Goal: Information Seeking & Learning: Check status

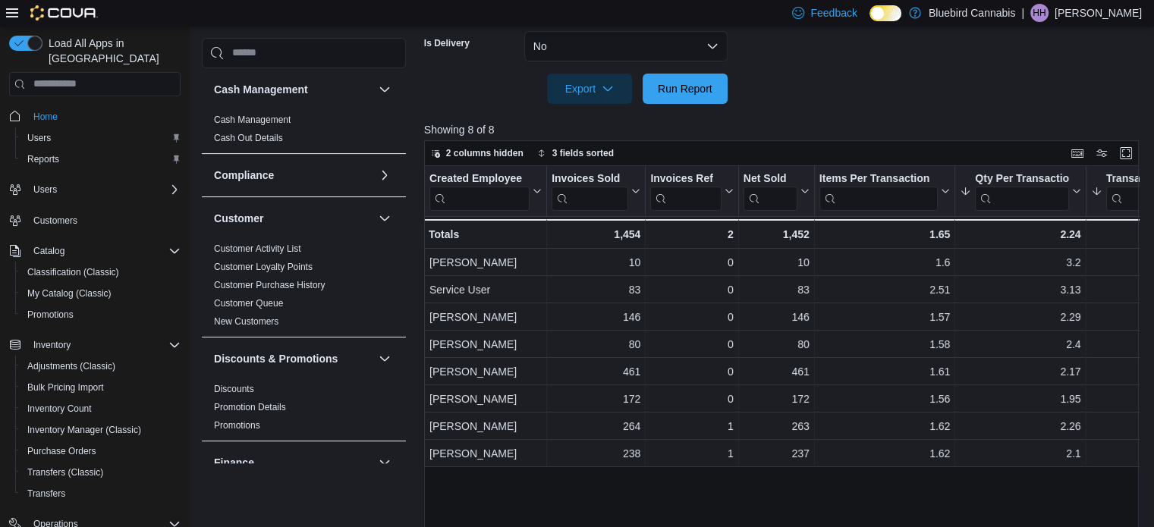
scroll to position [956, 0]
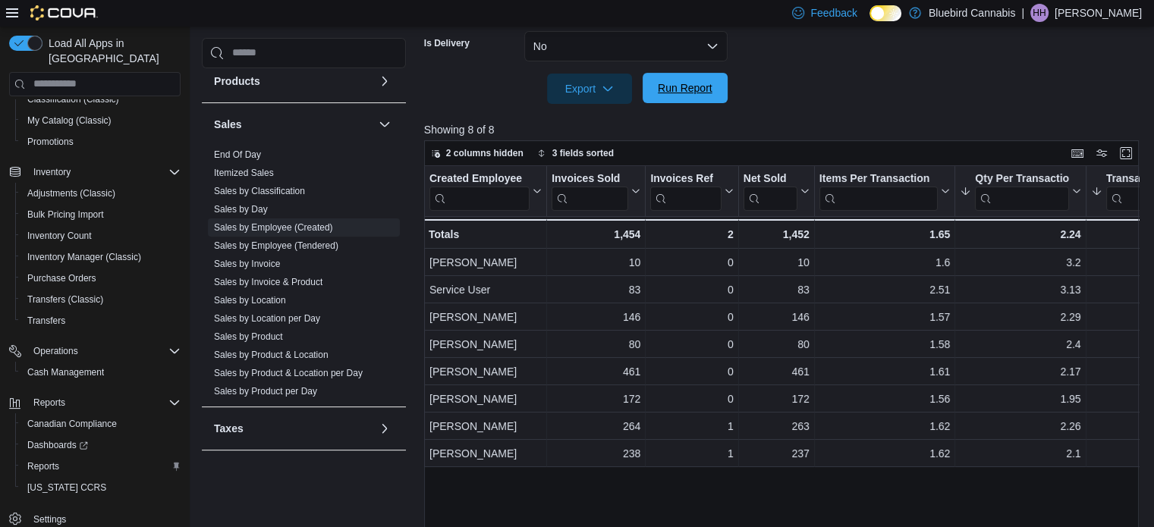
click at [666, 79] on span "Run Report" at bounding box center [685, 88] width 67 height 30
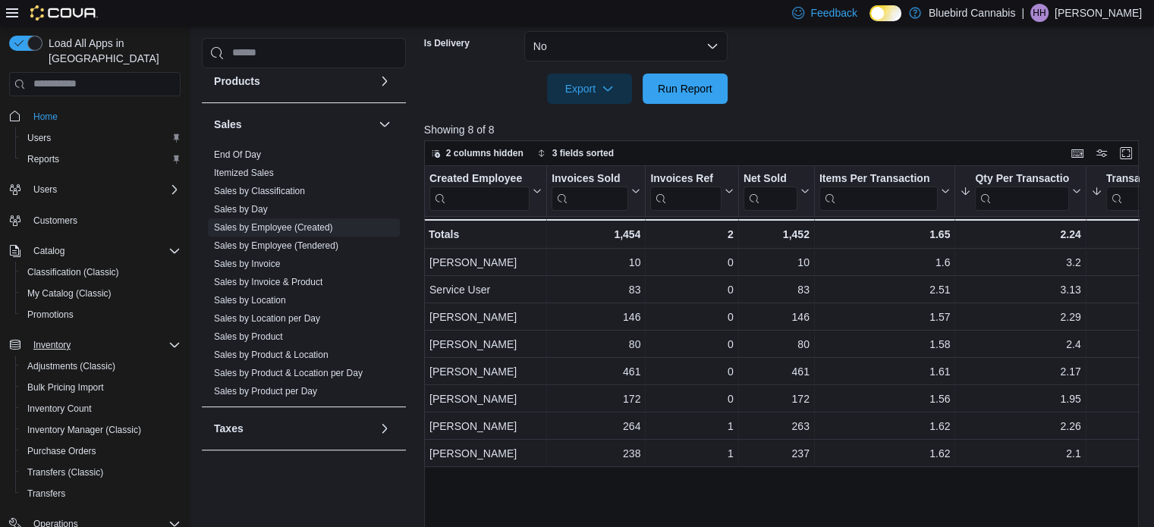
scroll to position [451, 0]
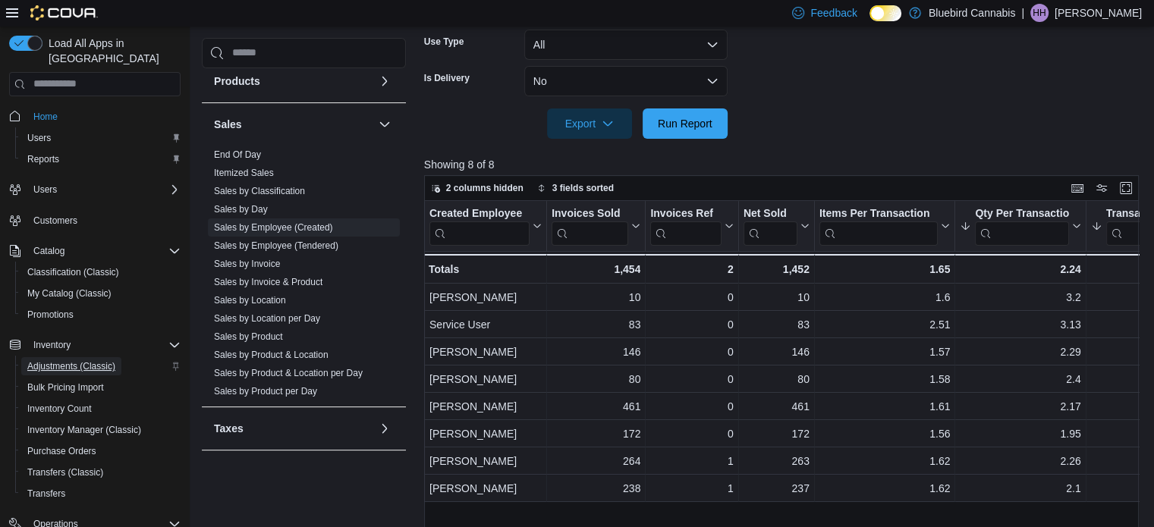
click at [78, 360] on span "Adjustments (Classic)" at bounding box center [71, 366] width 88 height 12
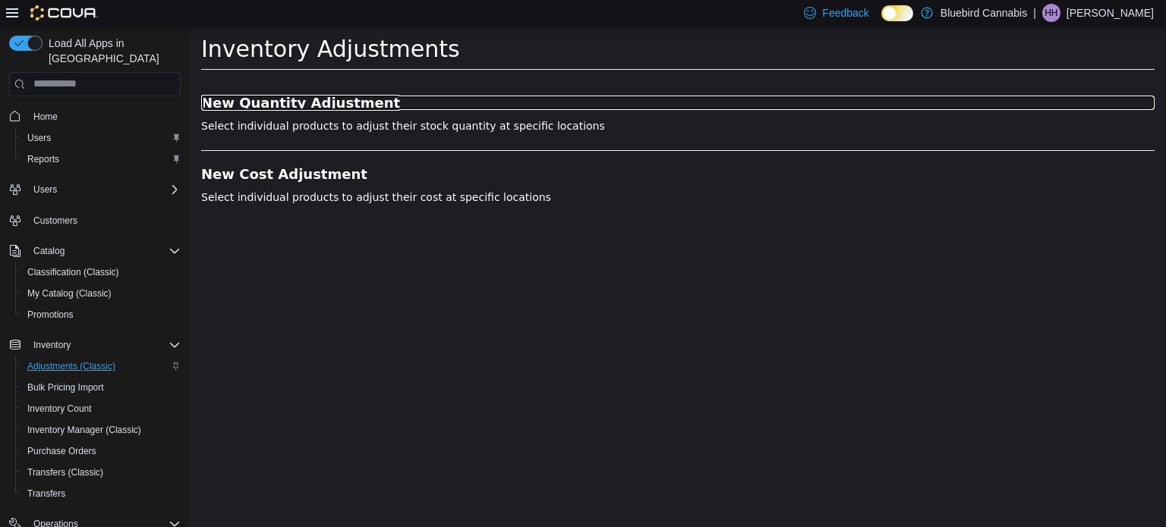
click at [338, 99] on h3 "New Quantity Adjustment" at bounding box center [677, 102] width 953 height 15
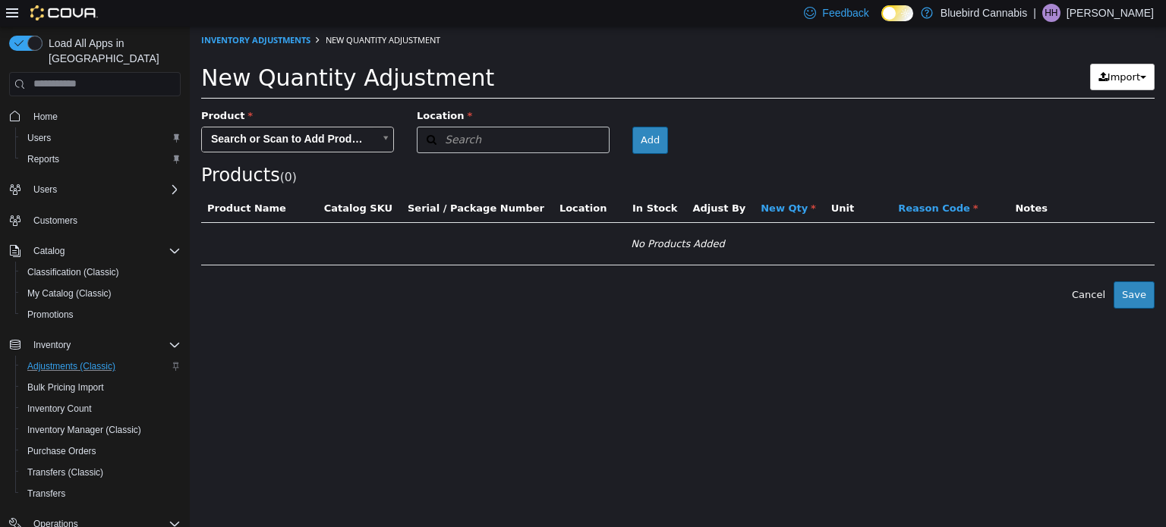
click at [329, 136] on body "× Inventory Adjustments New Quantity Adjustment New Quantity Adjustment Import …" at bounding box center [678, 167] width 976 height 282
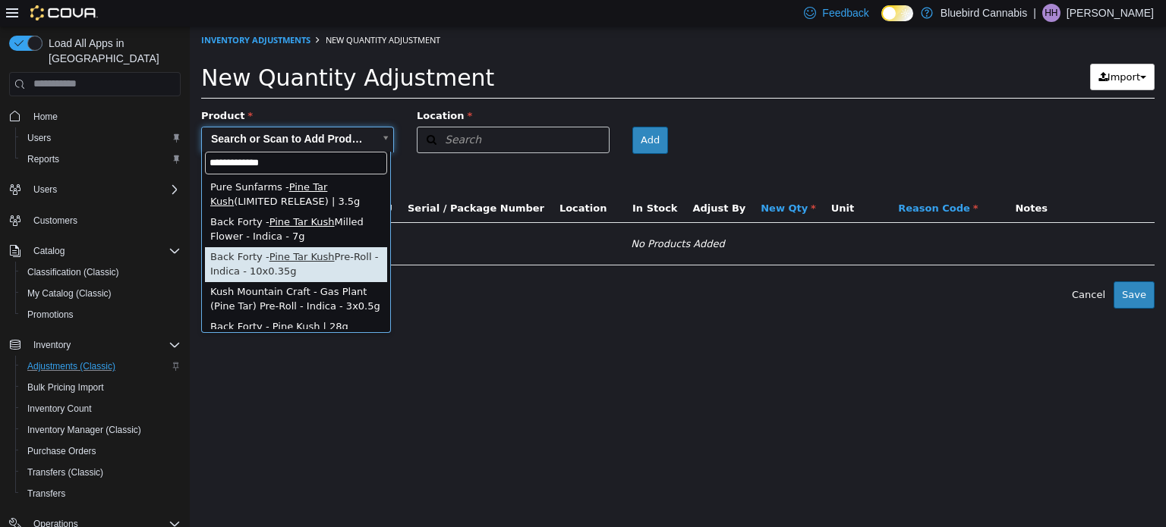
type input "**********"
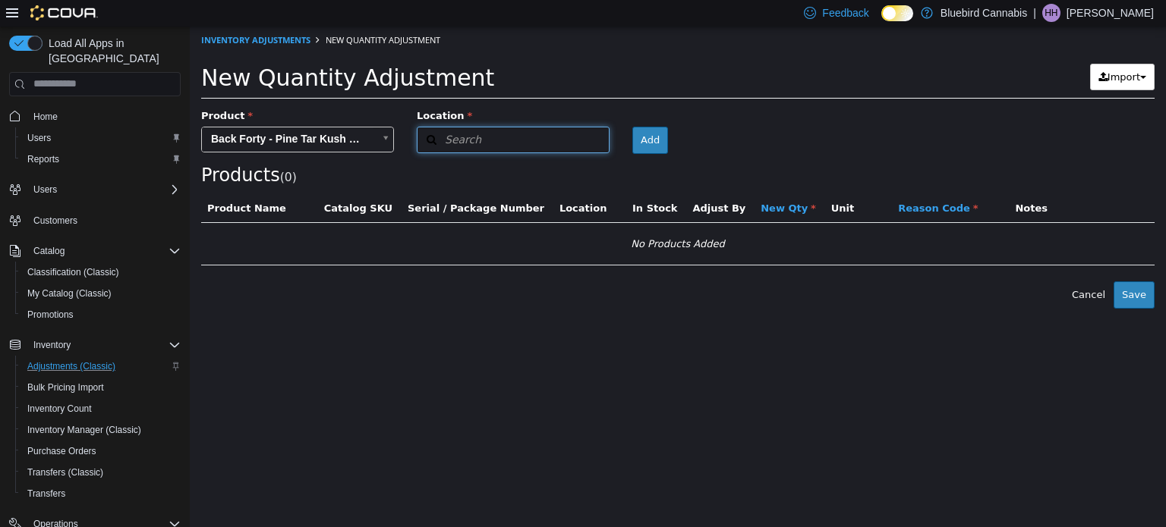
click at [519, 146] on button "Search" at bounding box center [513, 139] width 193 height 27
click at [568, 177] on span "or browse" at bounding box center [571, 186] width 74 height 26
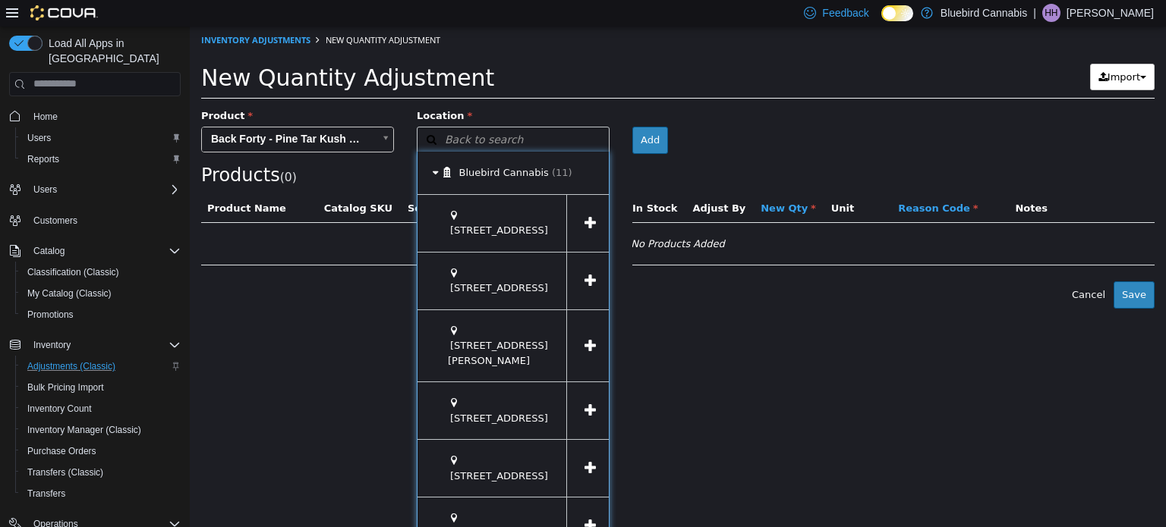
click at [577, 310] on span at bounding box center [589, 346] width 47 height 72
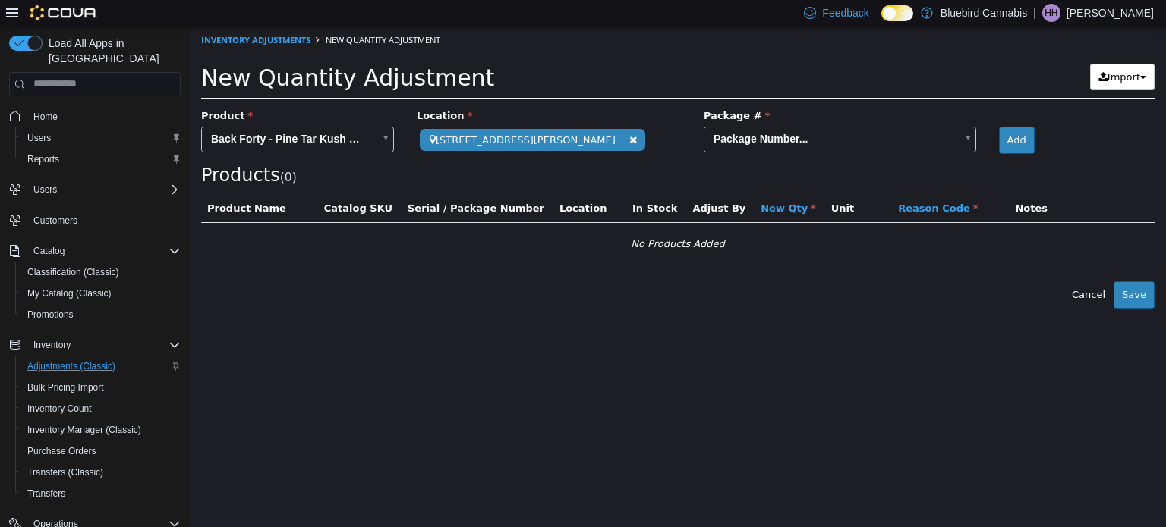
click at [792, 159] on div "Products ( 0 )" at bounding box center [677, 146] width 953 height 77
click at [799, 151] on body "**********" at bounding box center [678, 167] width 976 height 282
click at [895, 143] on body "**********" at bounding box center [678, 167] width 976 height 282
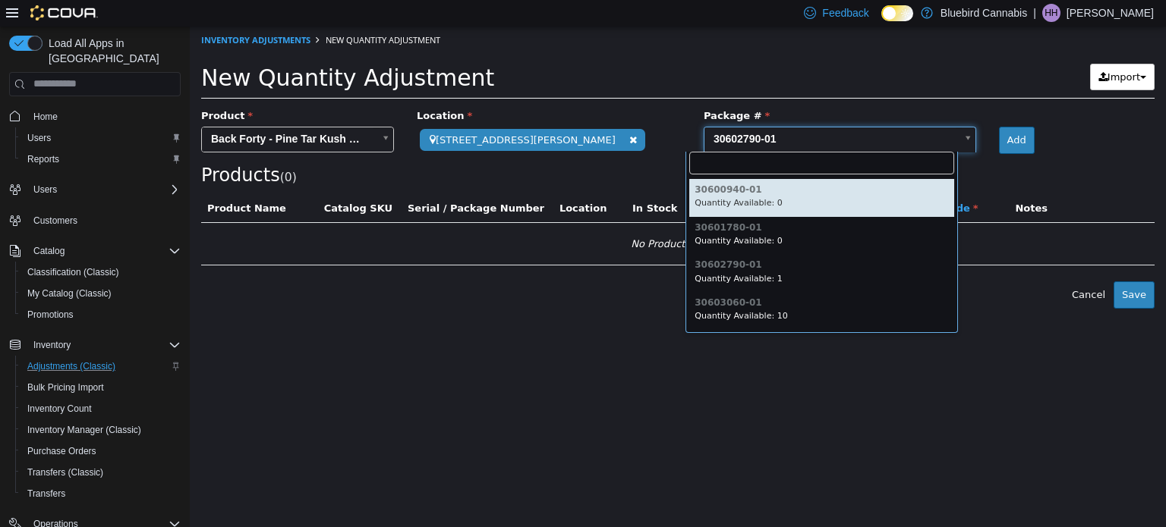
scroll to position [301, 0]
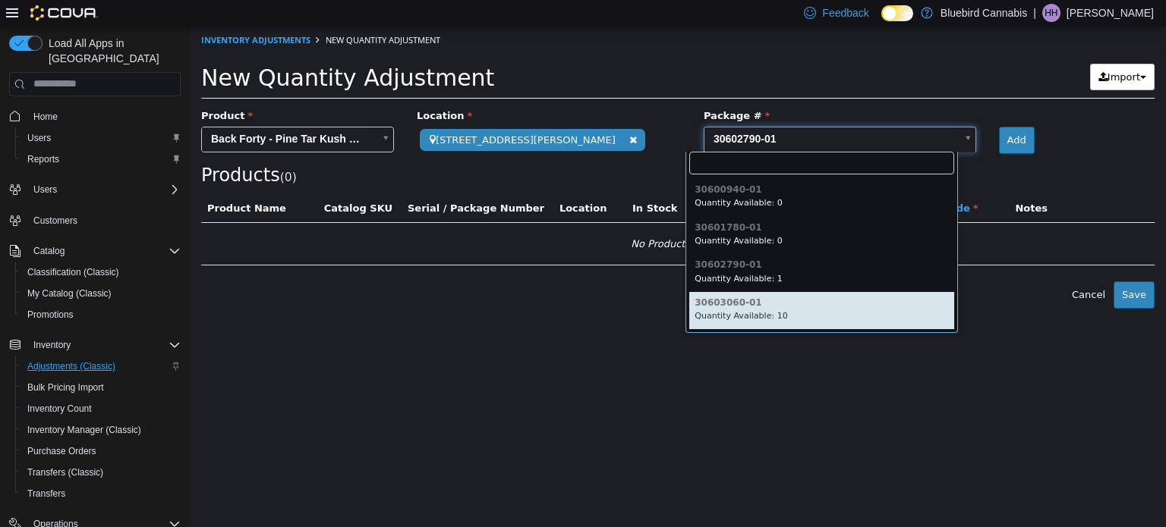
type input "**********"
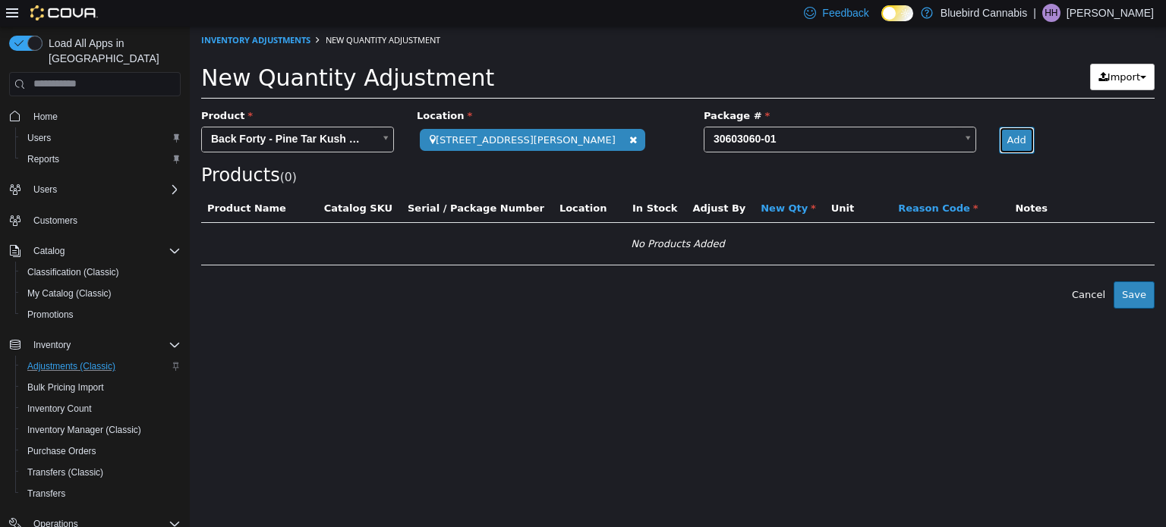
click at [1013, 129] on button "Add" at bounding box center [1017, 139] width 36 height 27
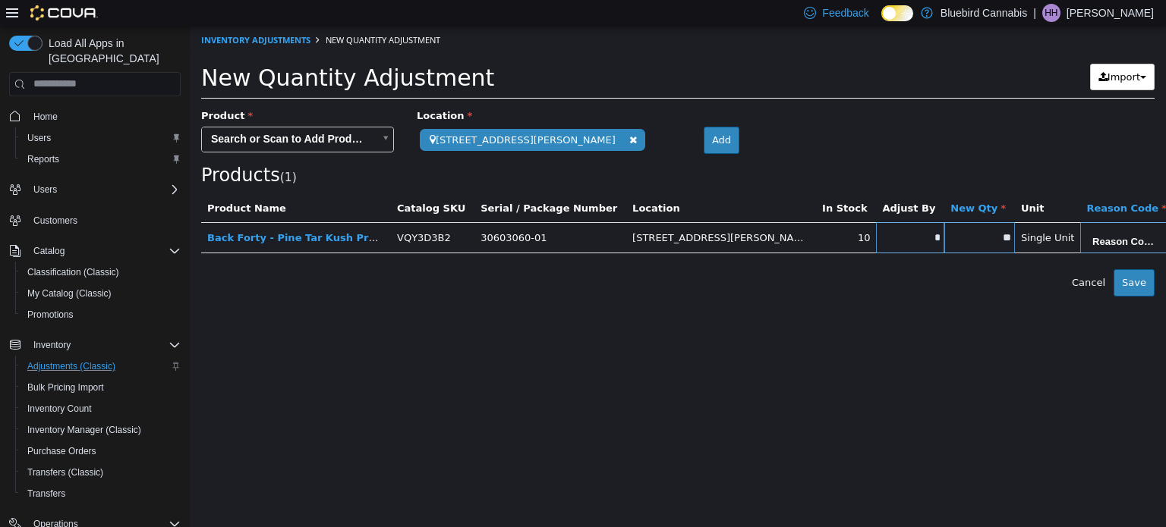
click at [876, 235] on input "*" at bounding box center [910, 236] width 68 height 11
type input "**"
type input "*"
click at [1041, 225] on body "**********" at bounding box center [678, 161] width 976 height 270
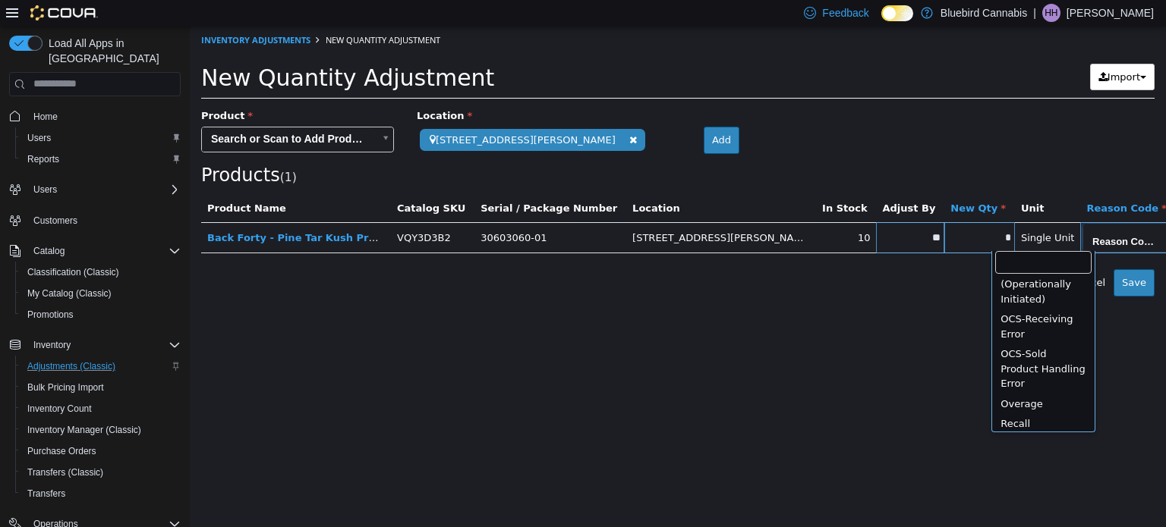
scroll to position [273, 0]
type input "**********"
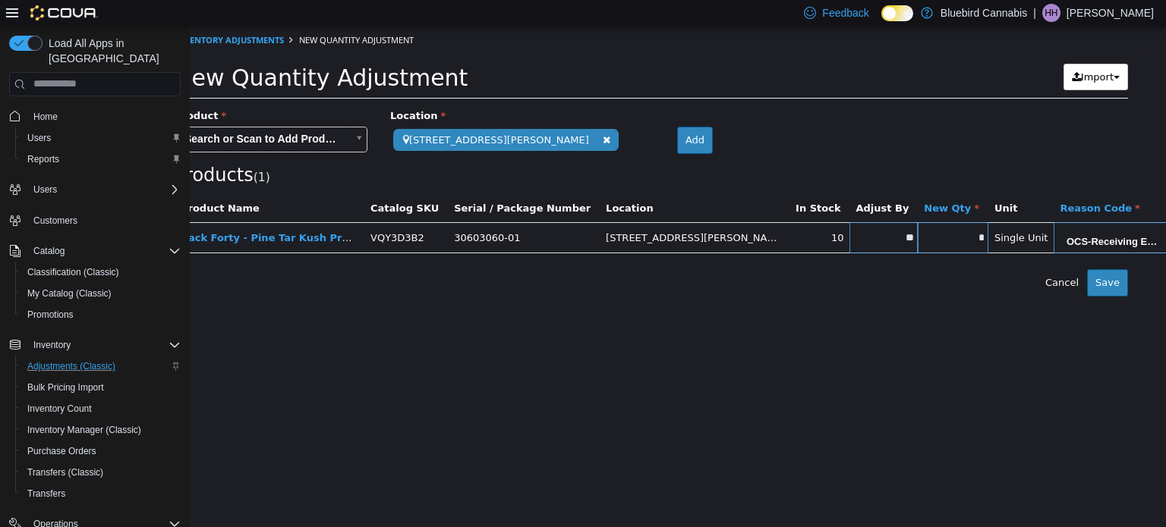
scroll to position [0, 294]
type input "**********"
click at [1107, 279] on button "Save" at bounding box center [1107, 282] width 41 height 27
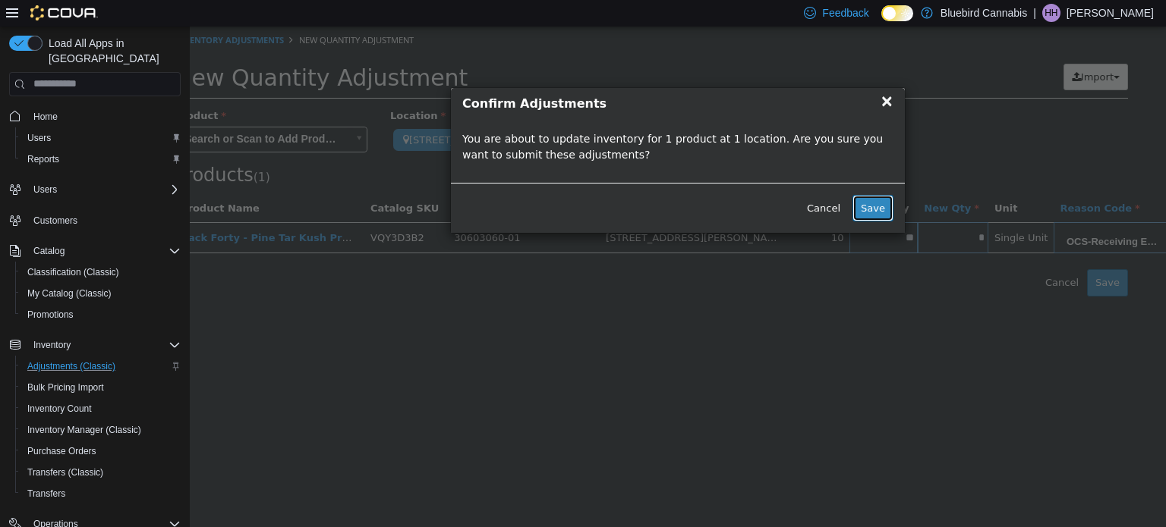
click at [871, 198] on button "Save" at bounding box center [872, 207] width 41 height 27
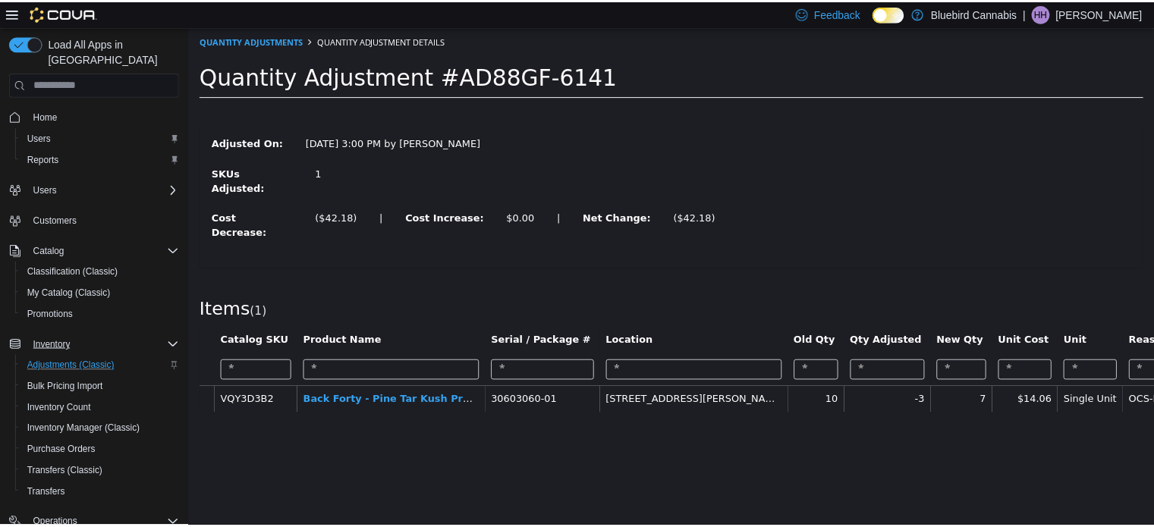
scroll to position [173, 0]
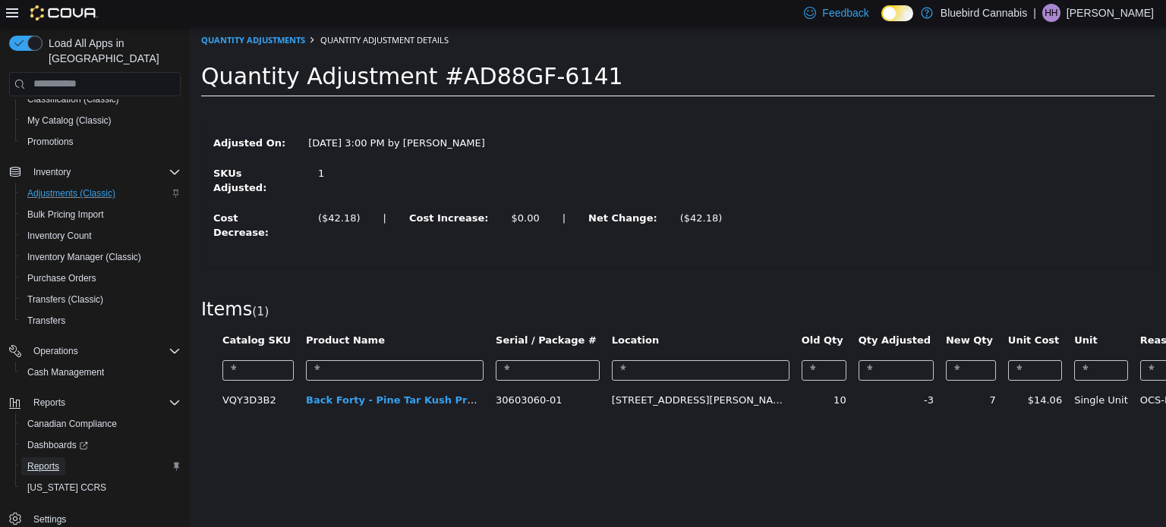
click at [52, 461] on span "Reports" at bounding box center [43, 467] width 32 height 12
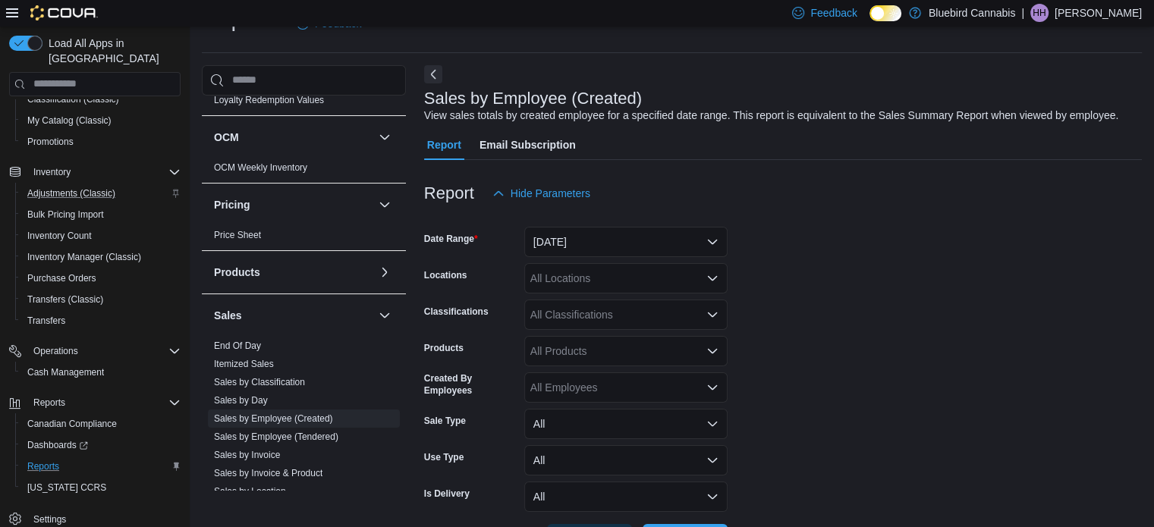
scroll to position [956, 0]
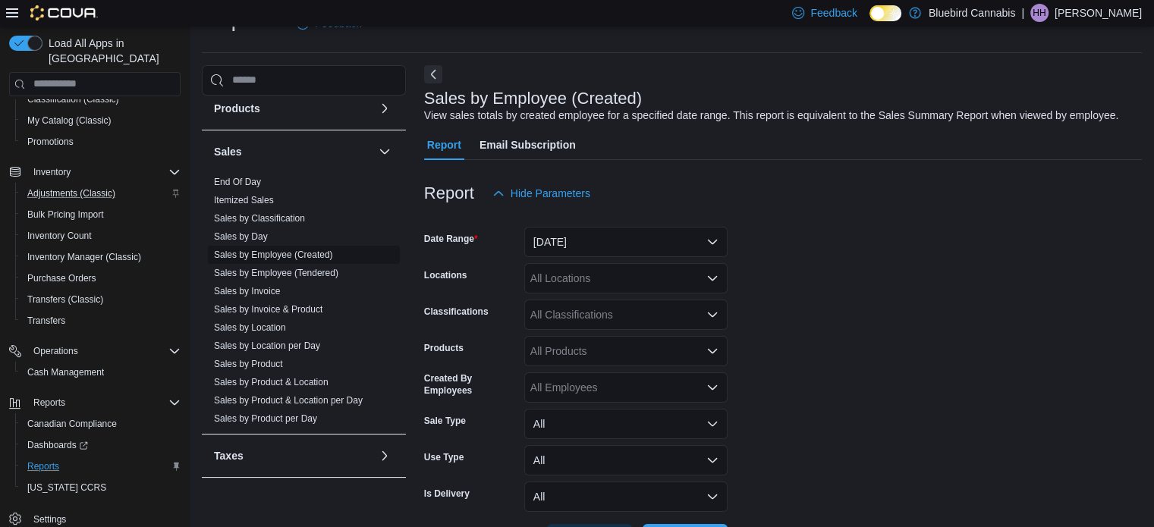
click at [289, 257] on link "Sales by Employee (Created)" at bounding box center [273, 255] width 119 height 11
click at [581, 242] on button "[DATE]" at bounding box center [625, 242] width 203 height 30
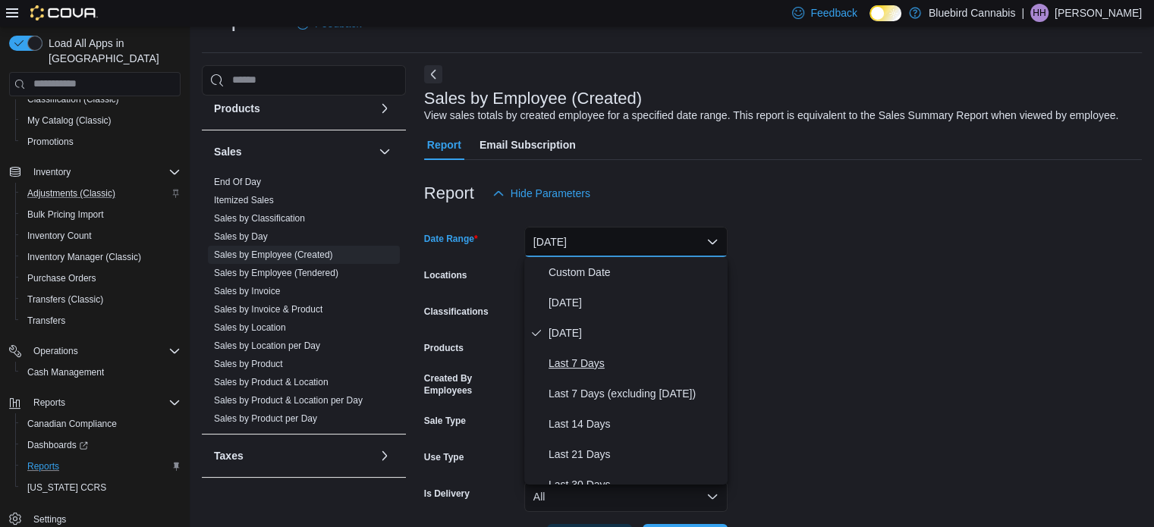
scroll to position [228, 0]
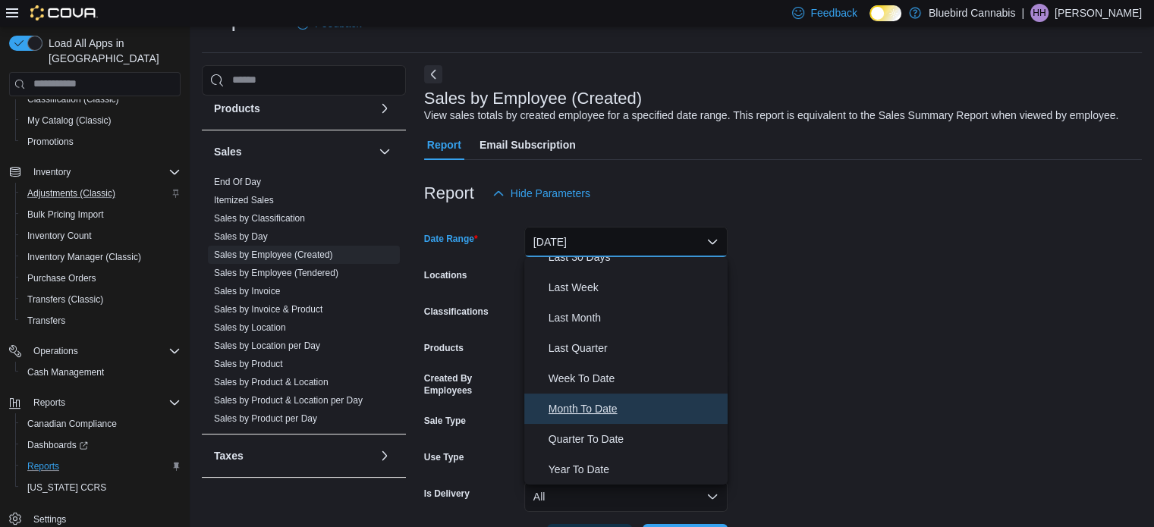
click at [597, 409] on span "Month To Date" at bounding box center [635, 409] width 173 height 18
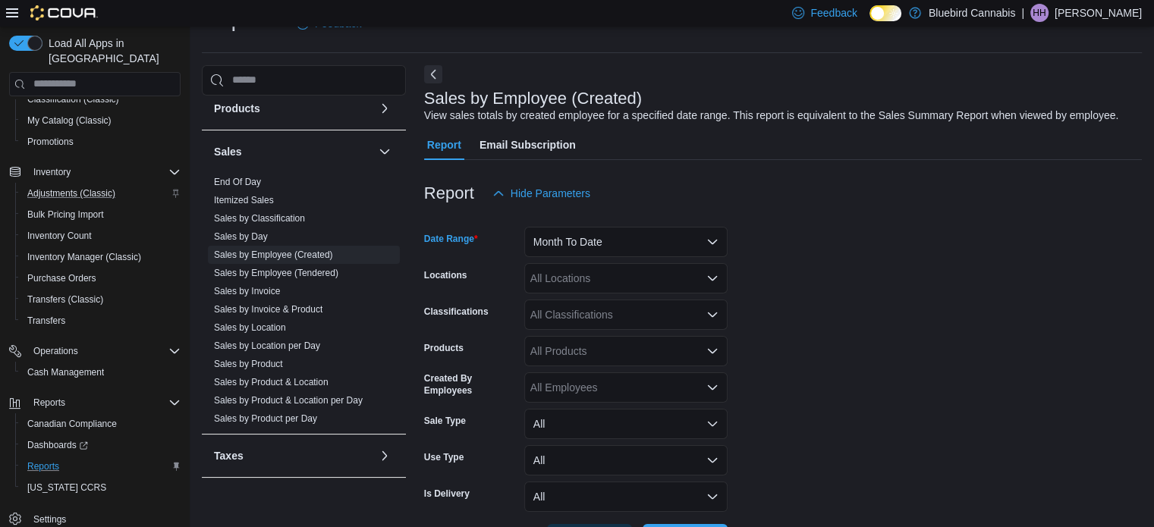
click at [656, 285] on div "All Locations" at bounding box center [625, 278] width 203 height 30
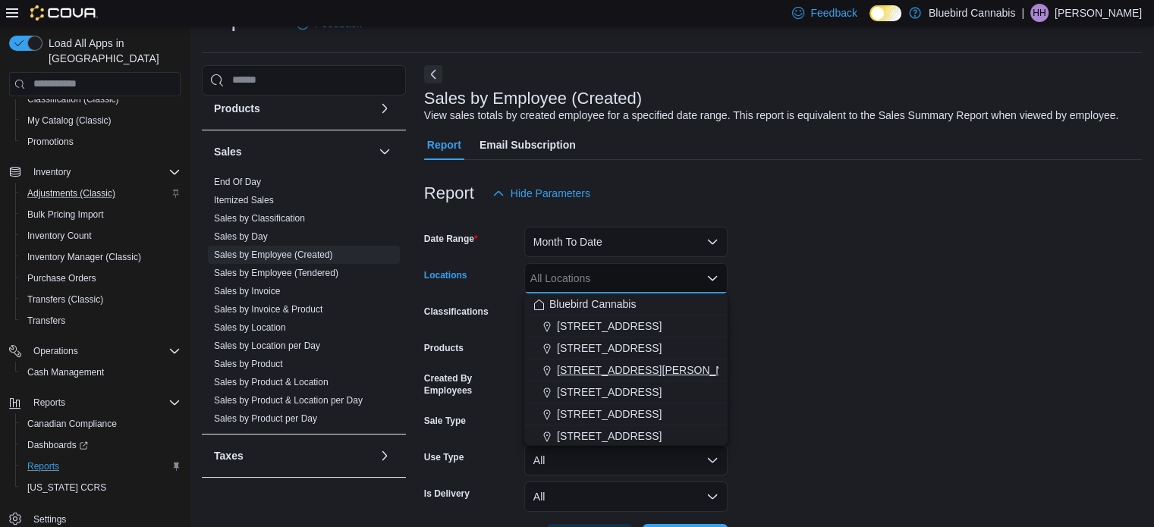
click at [647, 367] on span "[STREET_ADDRESS][PERSON_NAME]" at bounding box center [653, 370] width 193 height 15
click at [807, 357] on form "Date Range Month To Date Locations [STREET_ADDRESS][PERSON_NAME] Combo box. Sel…" at bounding box center [783, 382] width 718 height 346
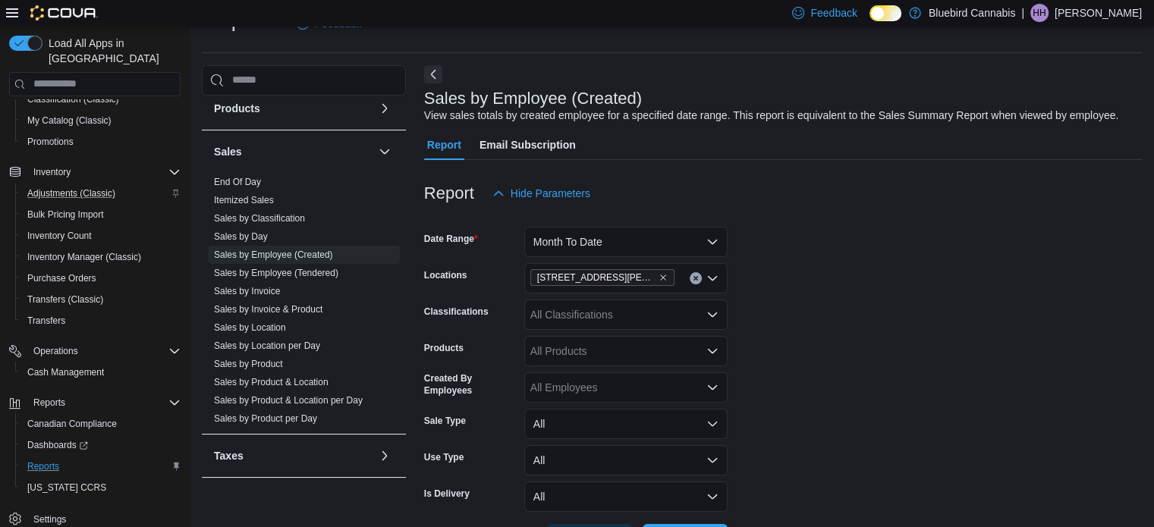
scroll to position [92, 0]
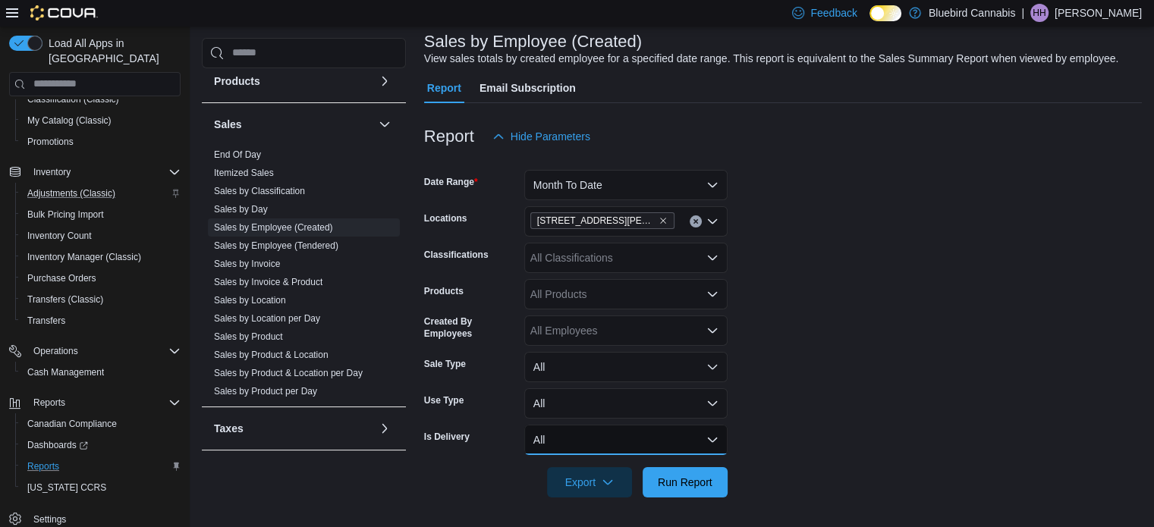
click at [703, 448] on button "All" at bounding box center [625, 440] width 203 height 30
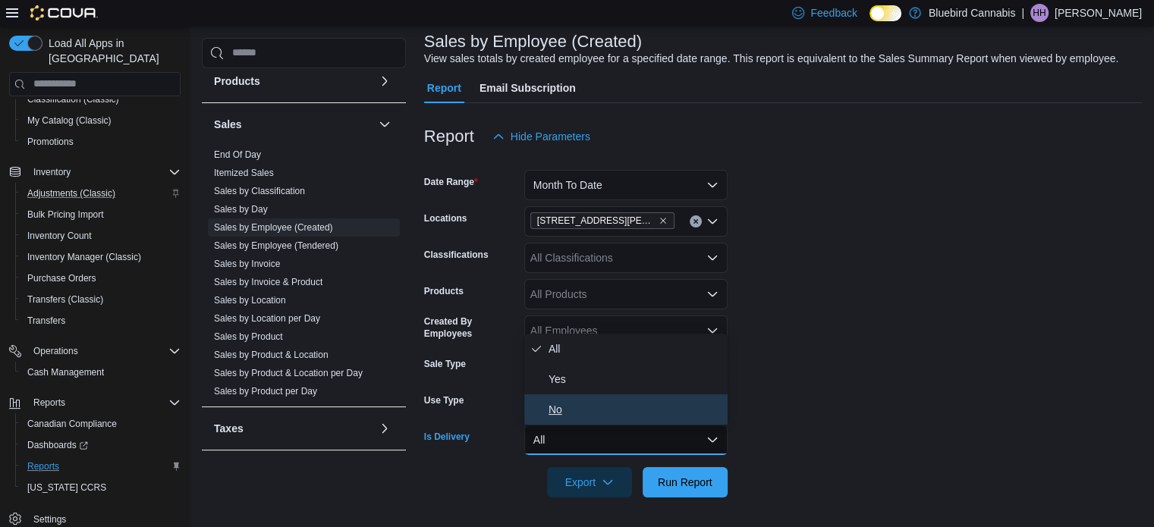
click at [667, 414] on span "No" at bounding box center [635, 410] width 173 height 18
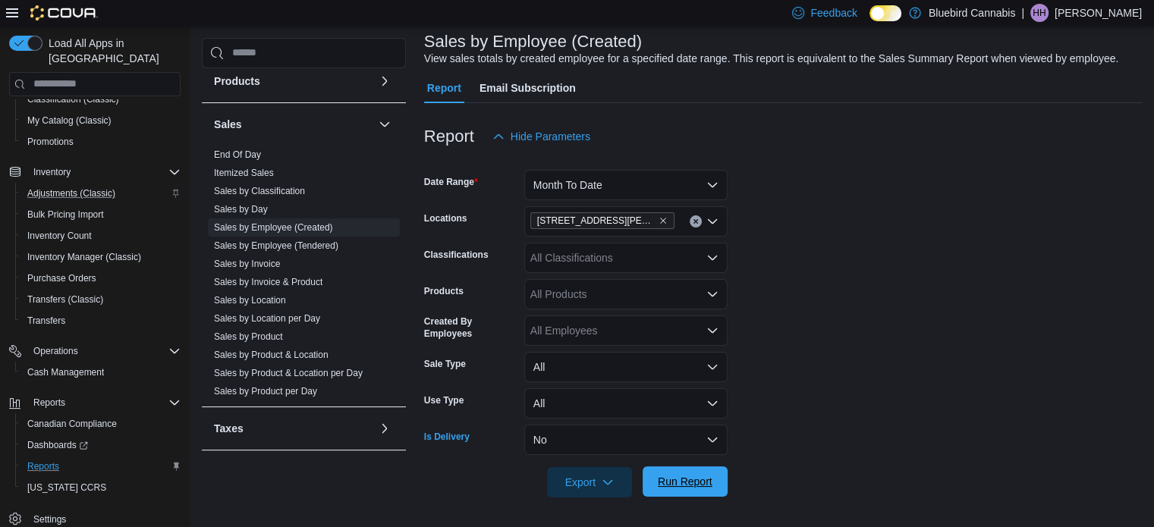
click at [691, 477] on span "Run Report" at bounding box center [685, 481] width 55 height 15
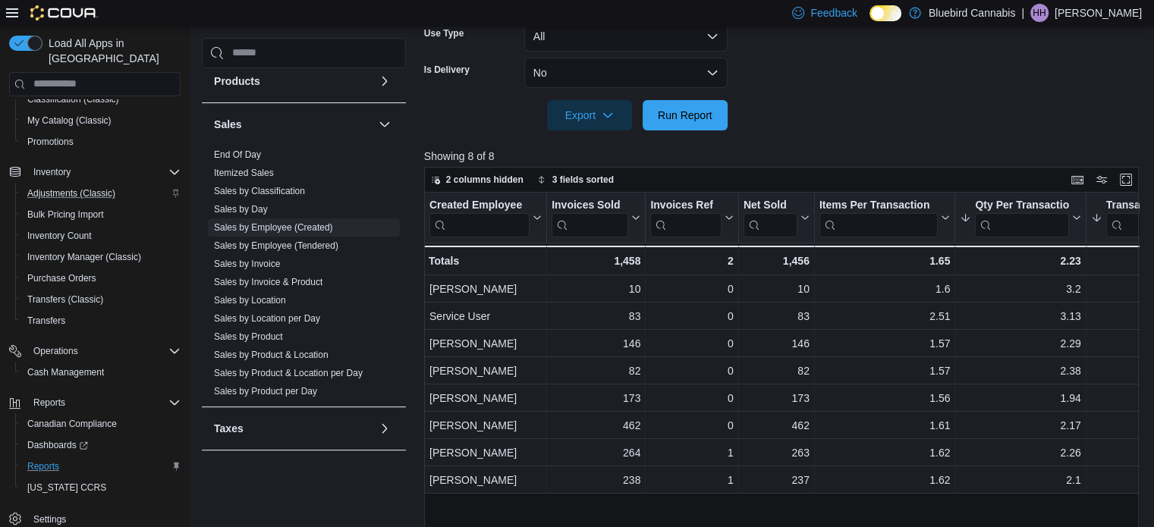
scroll to position [458, 0]
click at [700, 126] on span "Run Report" at bounding box center [685, 116] width 67 height 30
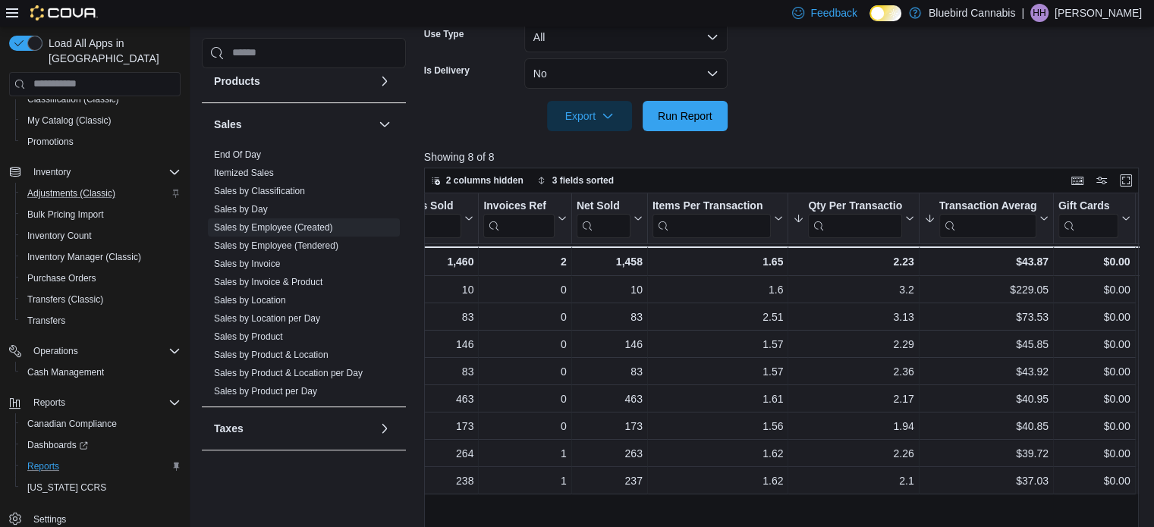
scroll to position [0, 0]
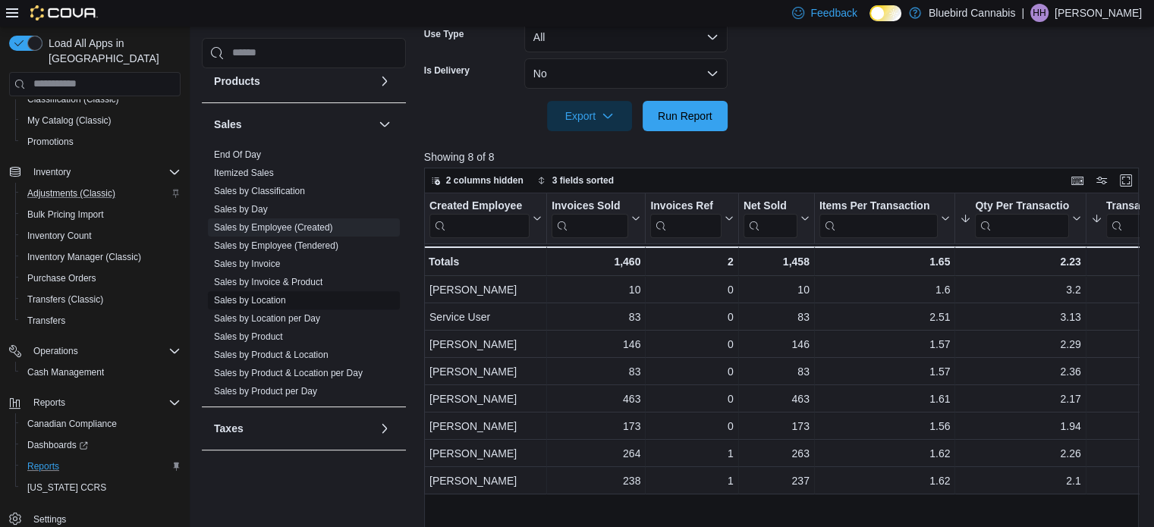
click at [269, 303] on link "Sales by Location" at bounding box center [250, 300] width 72 height 11
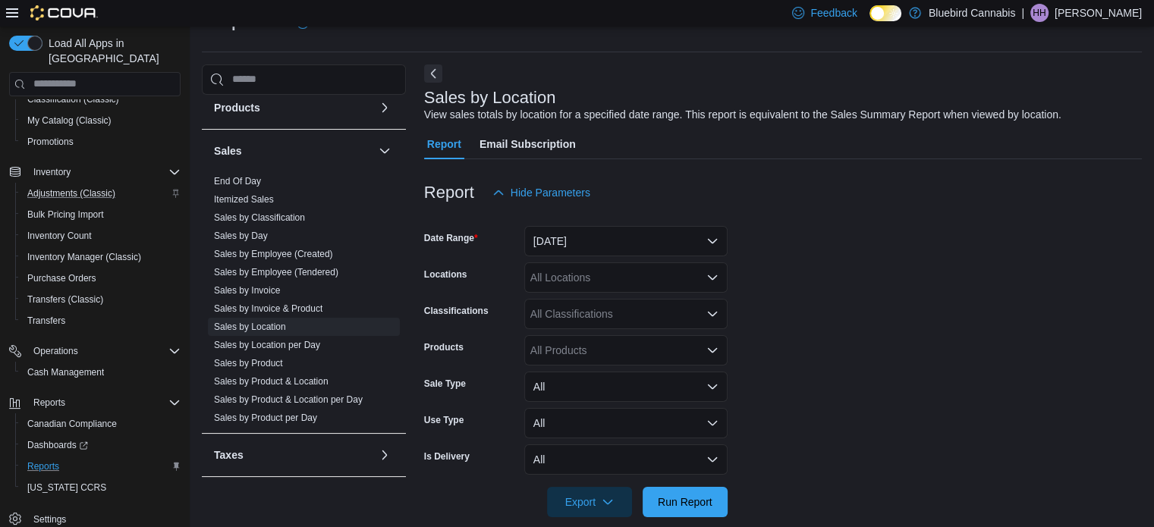
scroll to position [35, 0]
click at [713, 227] on button "[DATE]" at bounding box center [625, 242] width 203 height 30
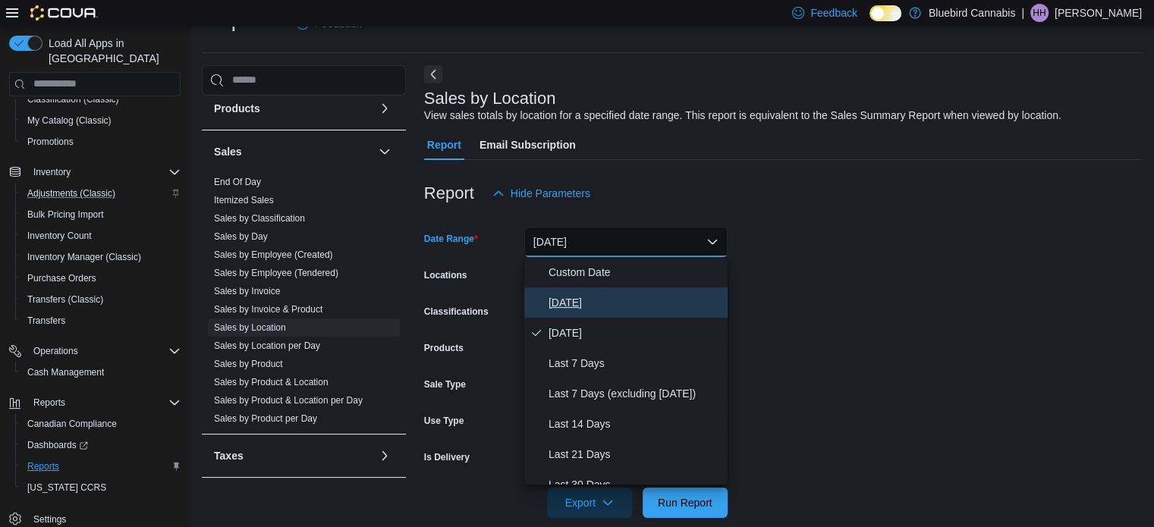
click at [635, 295] on span "[DATE]" at bounding box center [635, 303] width 173 height 18
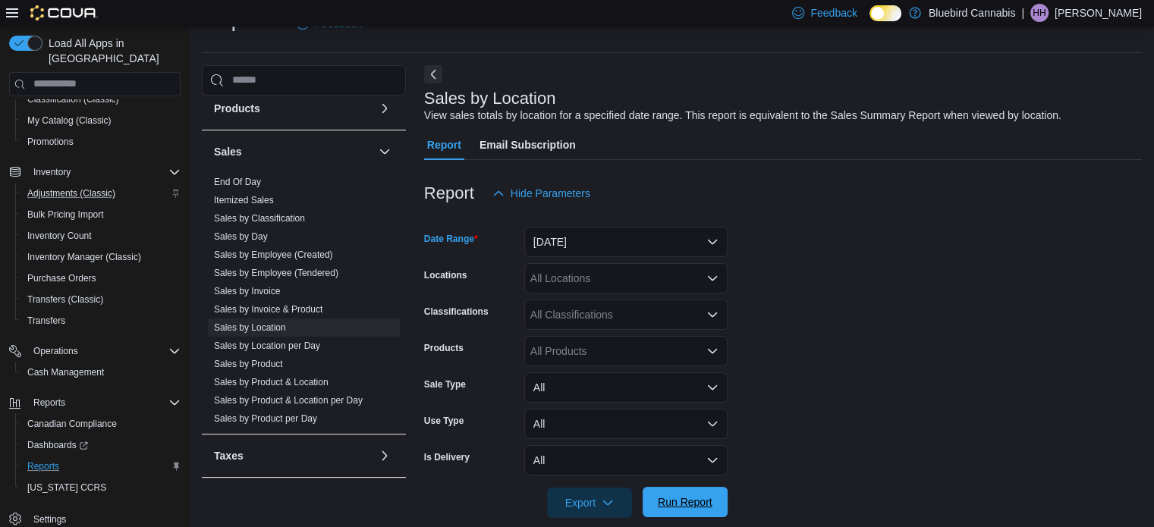
click at [680, 497] on span "Run Report" at bounding box center [685, 502] width 55 height 15
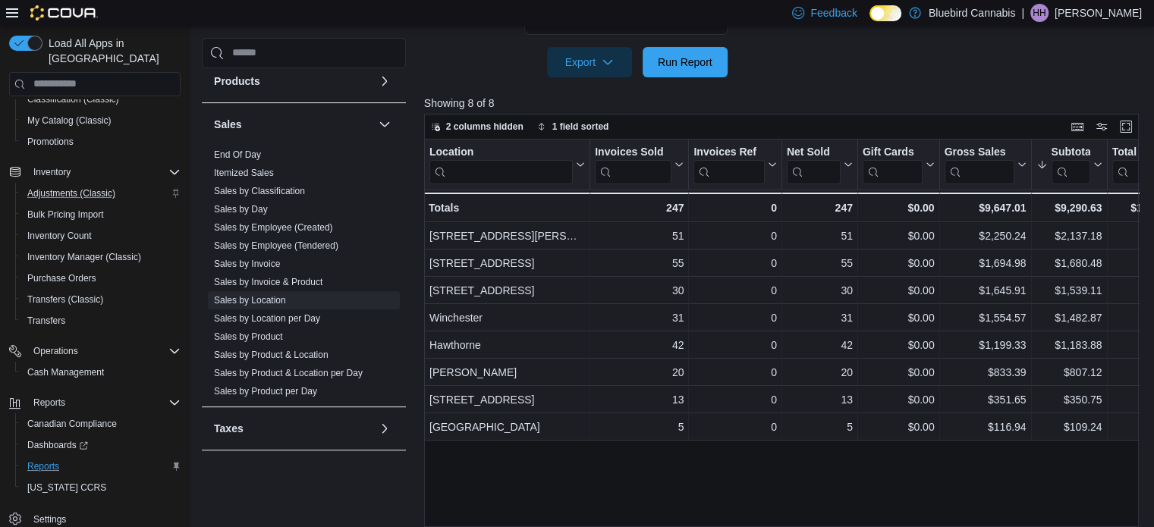
scroll to position [477, 0]
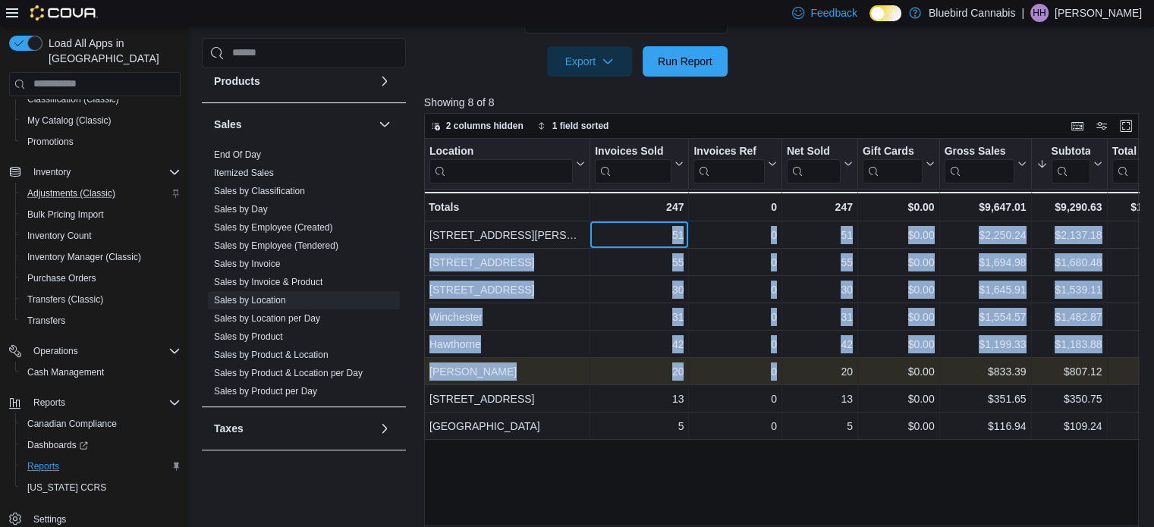
drag, startPoint x: 622, startPoint y: 230, endPoint x: 836, endPoint y: 378, distance: 260.2
click at [836, 378] on div "Location Click to view column header actions Invoices Sold Click to view column…" at bounding box center [1177, 289] width 1506 height 301
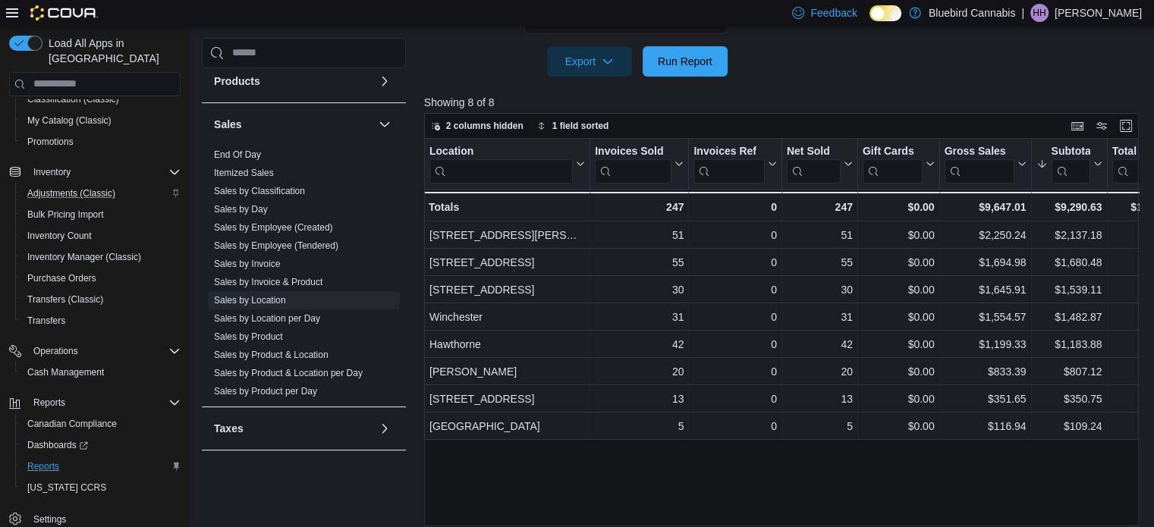
click at [878, 442] on div "Location Click to view column header actions Invoices Sold Click to view column…" at bounding box center [785, 337] width 722 height 397
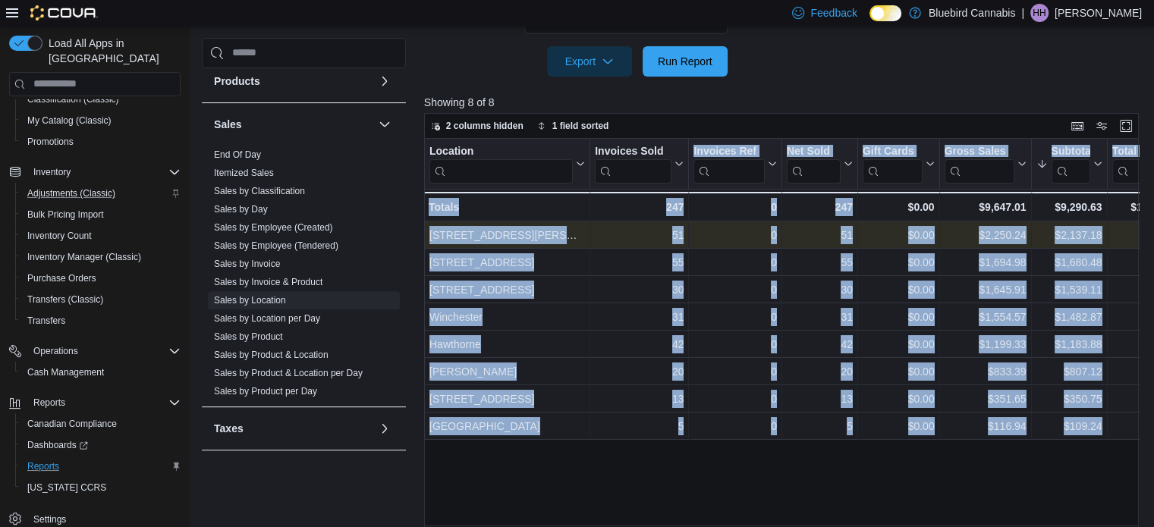
drag, startPoint x: 880, startPoint y: 449, endPoint x: 613, endPoint y: 221, distance: 350.9
click at [613, 221] on div "Location Click to view column header actions Invoices Sold Click to view column…" at bounding box center [785, 337] width 722 height 397
click at [613, 222] on div "51 - Invoices Sold, column 2, row 1" at bounding box center [639, 235] width 99 height 27
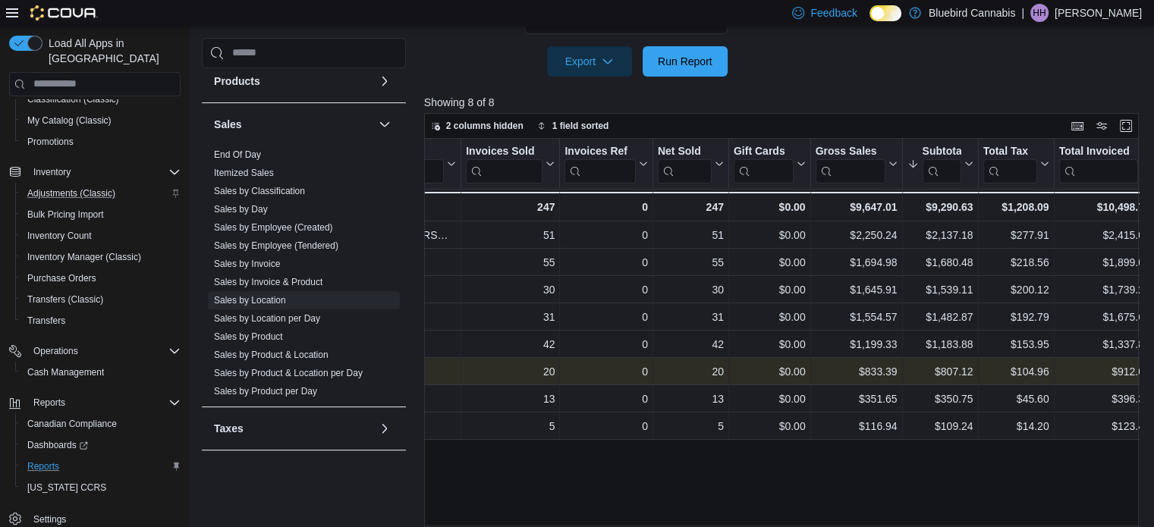
scroll to position [0, 0]
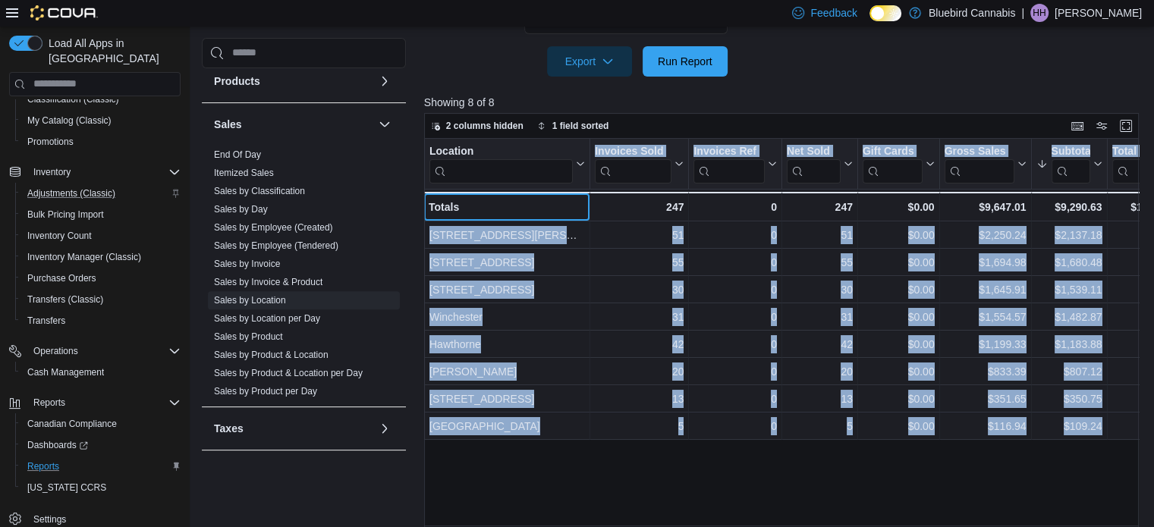
drag, startPoint x: 430, startPoint y: 203, endPoint x: 502, endPoint y: 189, distance: 73.5
click at [502, 189] on div "Location Click to view column header actions Invoices Sold Click to view column…" at bounding box center [785, 337] width 722 height 397
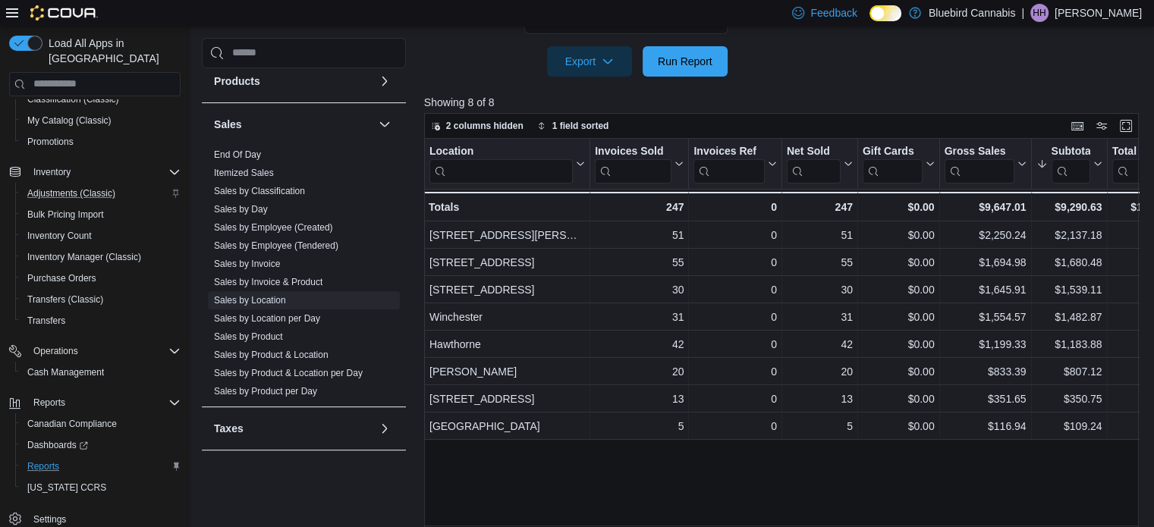
click at [782, 448] on div "Location Click to view column header actions Invoices Sold Click to view column…" at bounding box center [785, 337] width 722 height 397
click at [669, 49] on span "Run Report" at bounding box center [685, 61] width 67 height 30
click at [706, 58] on span "Run Report" at bounding box center [685, 60] width 55 height 15
